Goal: Information Seeking & Learning: Check status

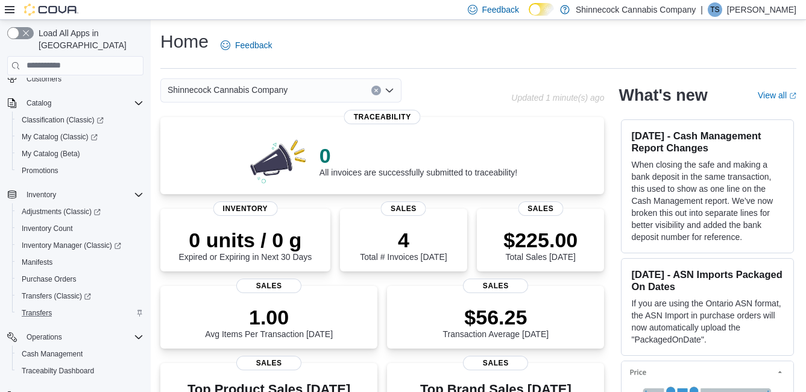
scroll to position [121, 0]
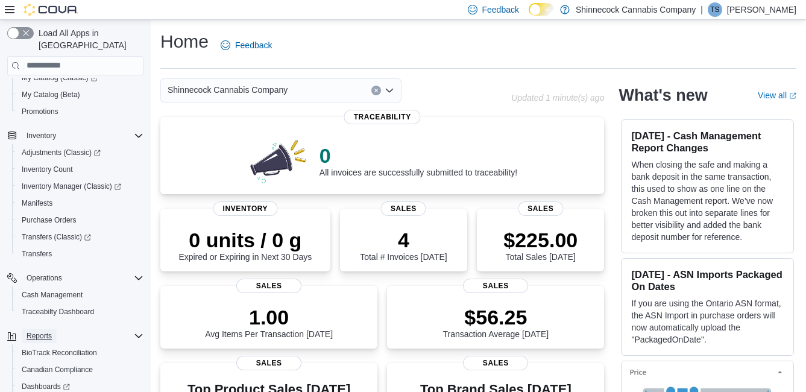
click at [30, 331] on span "Reports" at bounding box center [39, 336] width 25 height 10
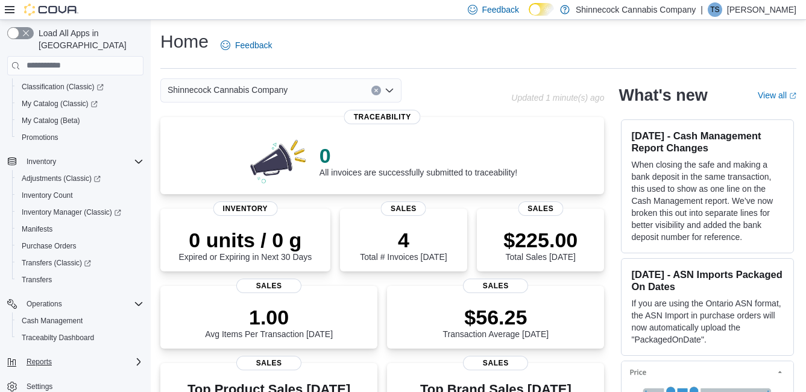
click at [71, 355] on div "Reports" at bounding box center [83, 362] width 122 height 14
click at [403, 227] on div "4 Total # Invoices [DATE]" at bounding box center [404, 241] width 108 height 39
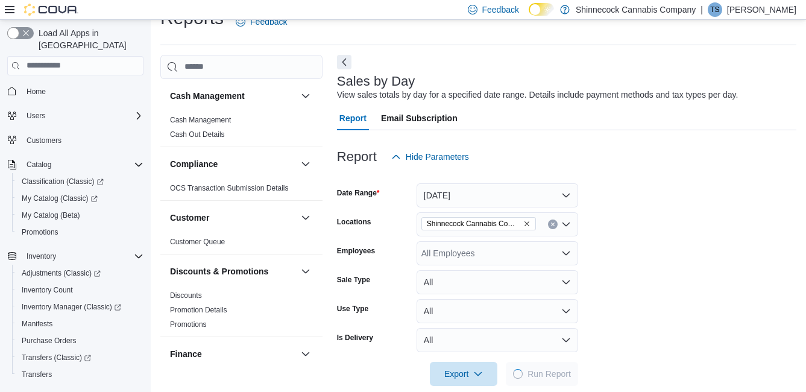
scroll to position [28, 0]
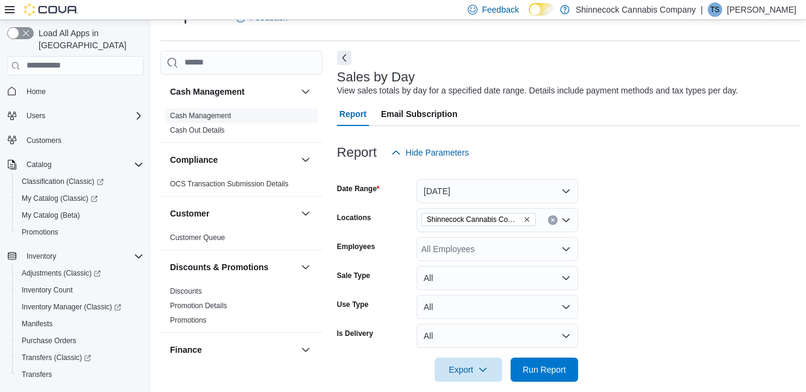
click at [197, 113] on link "Cash Management" at bounding box center [200, 116] width 61 height 8
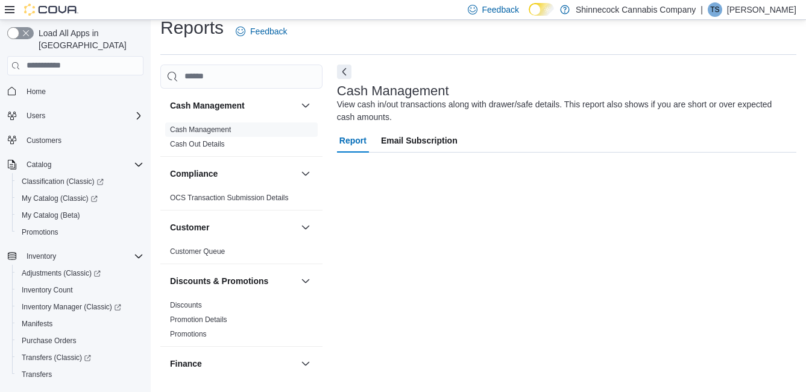
scroll to position [14, 0]
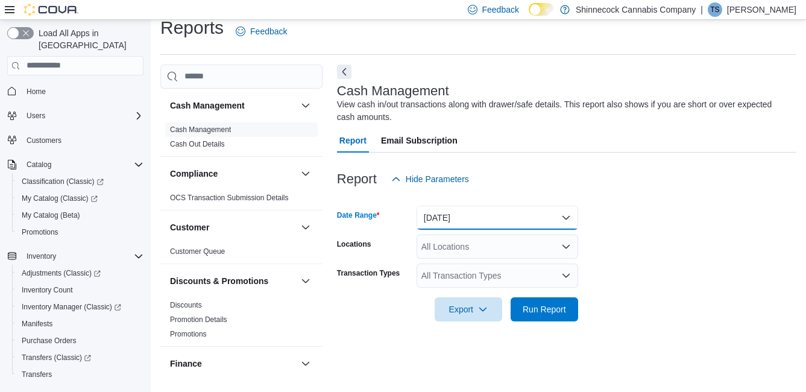
click at [568, 215] on button "Today" at bounding box center [498, 218] width 162 height 24
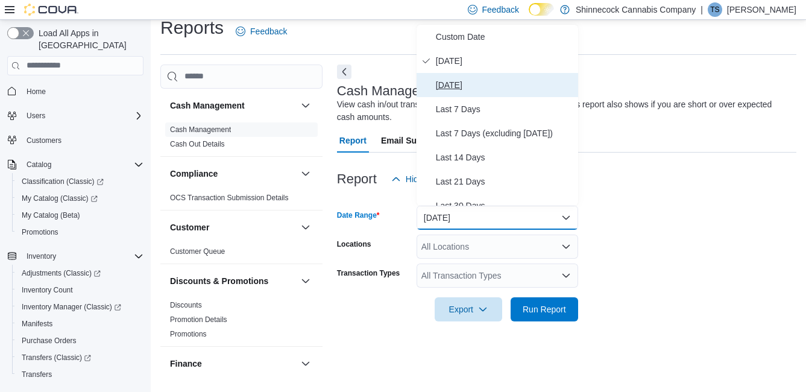
click at [444, 81] on span "Yesterday" at bounding box center [505, 85] width 138 height 14
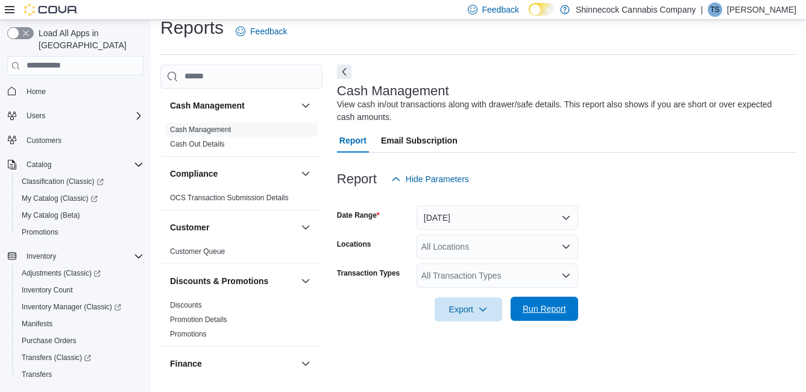
click at [536, 305] on span "Run Report" at bounding box center [544, 309] width 43 height 12
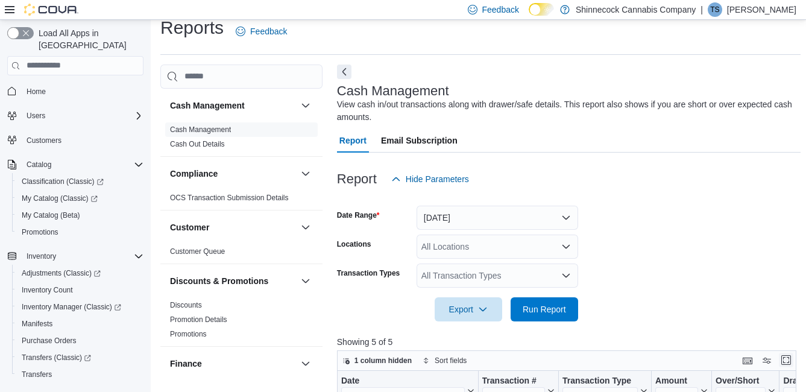
click at [789, 359] on button "Enter fullscreen" at bounding box center [786, 360] width 14 height 14
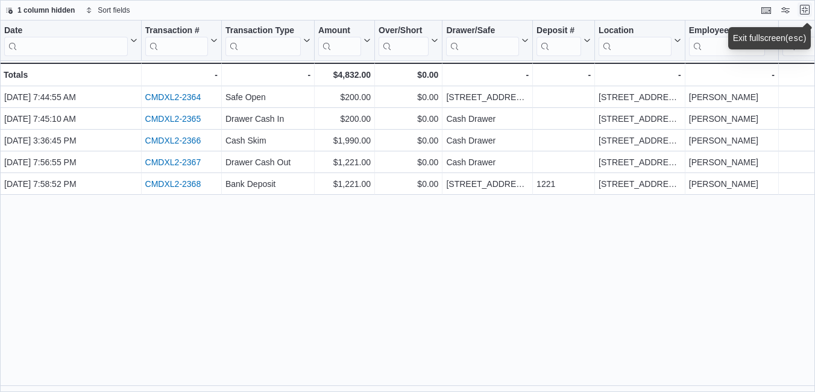
click at [808, 8] on button "Exit fullscreen" at bounding box center [805, 9] width 14 height 14
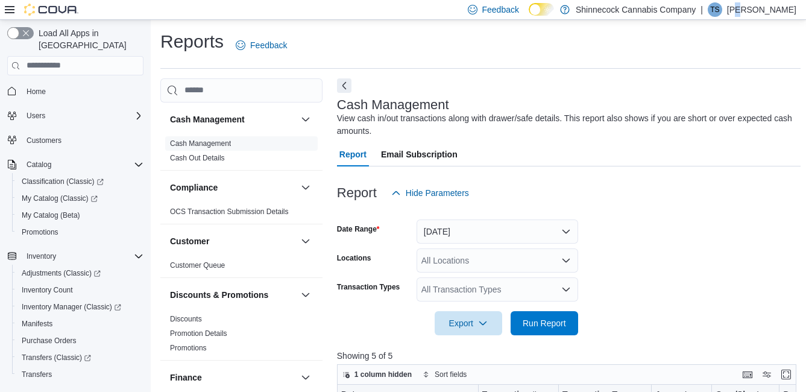
click at [767, 13] on p "[PERSON_NAME]" at bounding box center [761, 9] width 69 height 14
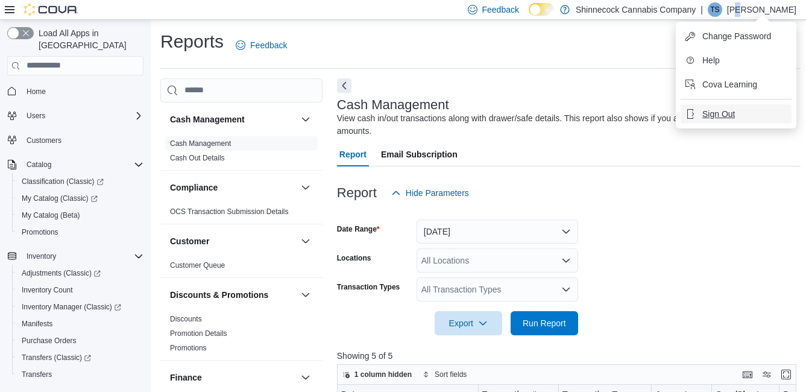
drag, startPoint x: 767, startPoint y: 13, endPoint x: 714, endPoint y: 112, distance: 112.8
click at [714, 112] on span "Sign Out" at bounding box center [719, 114] width 33 height 12
